Goal: Transaction & Acquisition: Subscribe to service/newsletter

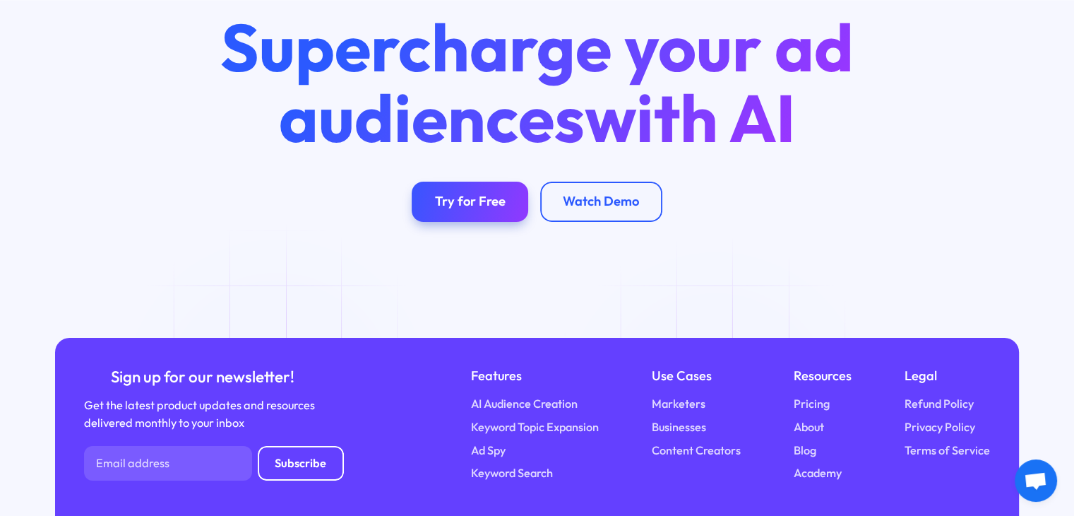
scroll to position [5155, 0]
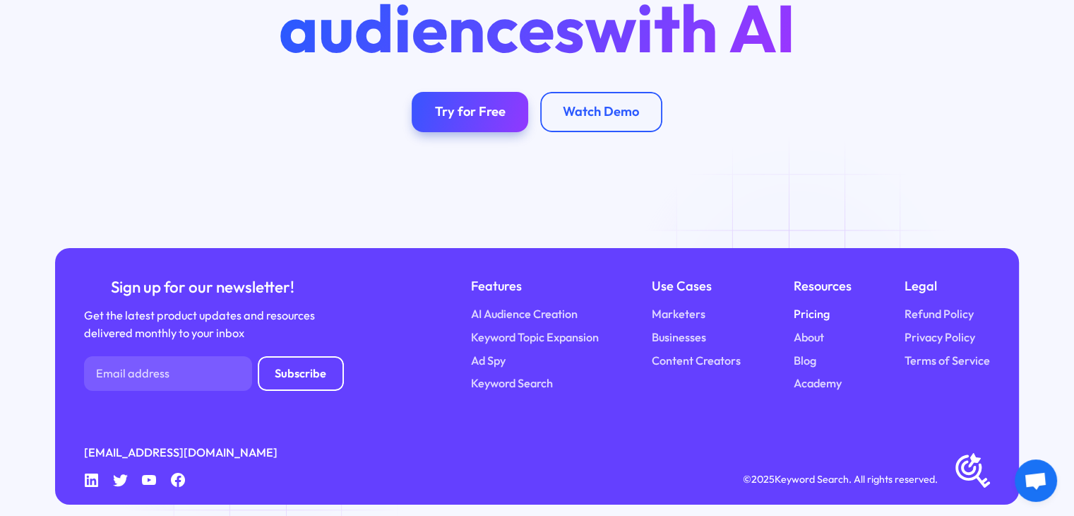
click at [805, 305] on link "Pricing" at bounding box center [812, 314] width 36 height 18
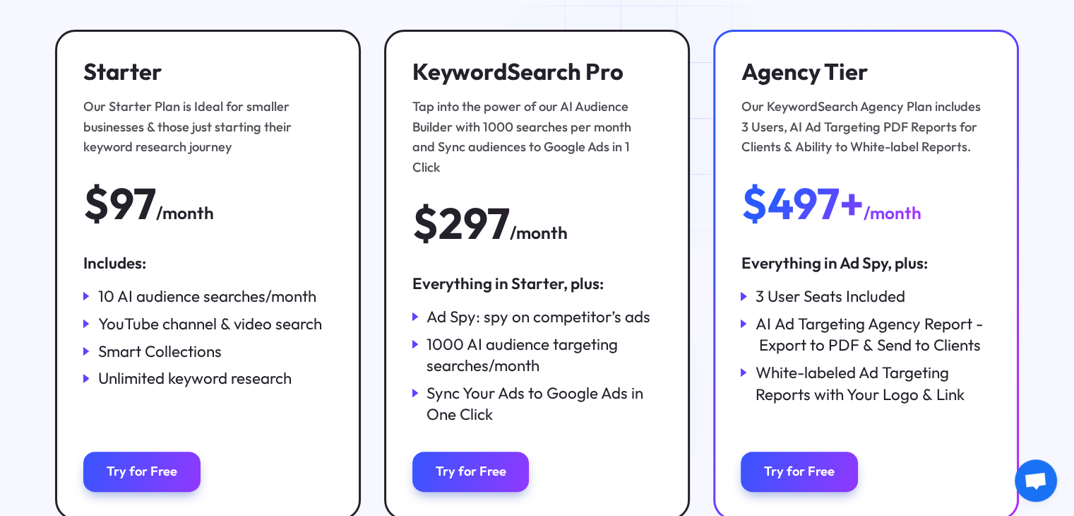
scroll to position [242, 0]
